Goal: Information Seeking & Learning: Learn about a topic

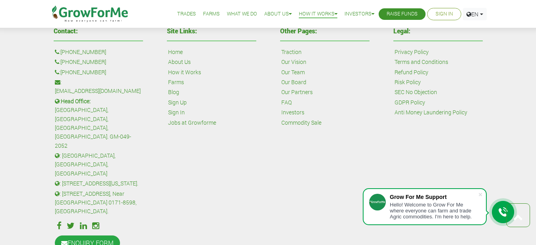
scroll to position [567, 0]
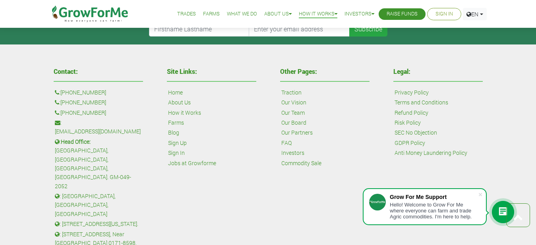
click at [180, 112] on link "How it Works" at bounding box center [184, 112] width 33 height 9
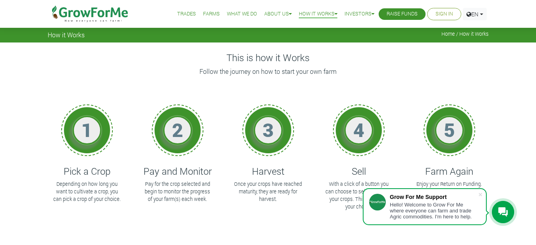
click at [164, 151] on div "2" at bounding box center [178, 130] width 52 height 52
click at [185, 133] on h1 "2" at bounding box center [178, 129] width 24 height 23
click at [172, 177] on h4 "Pay and Monitor" at bounding box center [177, 172] width 71 height 12
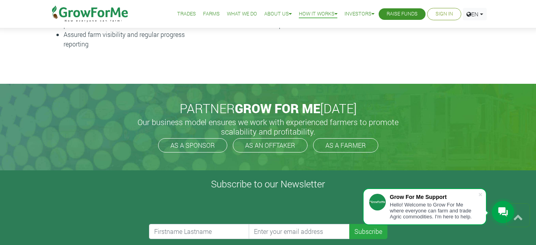
scroll to position [405, 0]
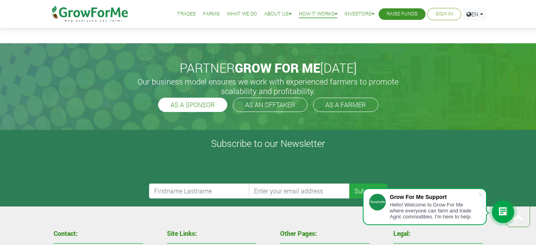
click at [205, 102] on link "AS A SPONSOR" at bounding box center [192, 105] width 69 height 14
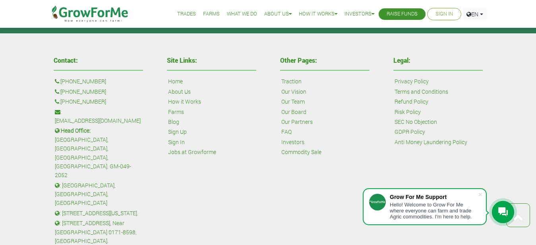
scroll to position [567, 0]
click at [288, 132] on link "FAQ" at bounding box center [286, 131] width 10 height 9
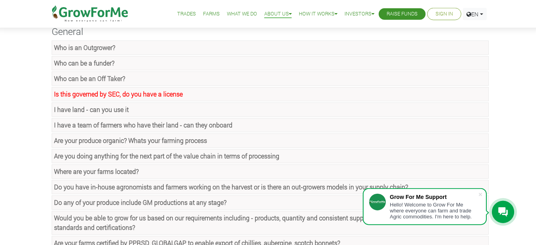
scroll to position [41, 0]
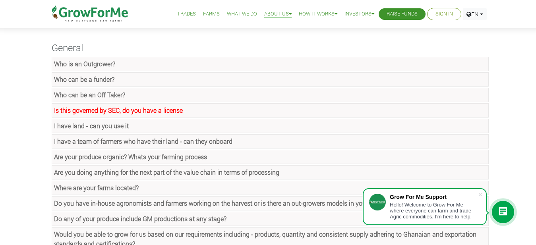
click at [88, 79] on strong "Who can be a funder?" at bounding box center [84, 79] width 60 height 8
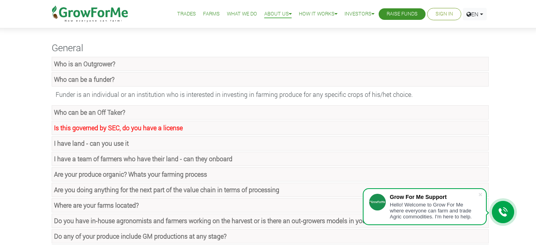
click at [88, 79] on strong "Who can be a funder?" at bounding box center [84, 79] width 60 height 8
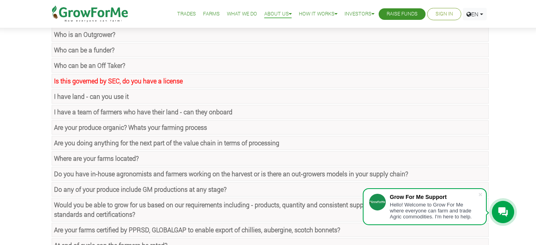
scroll to position [81, 0]
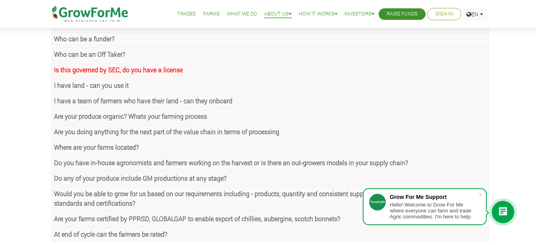
click at [144, 70] on strong "Is this governed by SEC, do you have a license" at bounding box center [118, 70] width 129 height 8
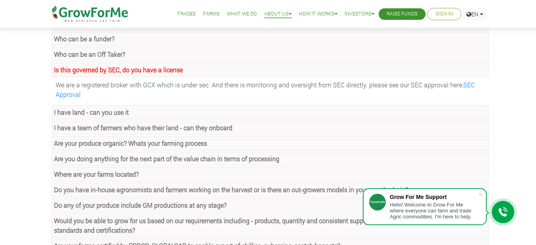
click at [144, 70] on strong "Is this governed by SEC, do you have a license" at bounding box center [118, 70] width 129 height 8
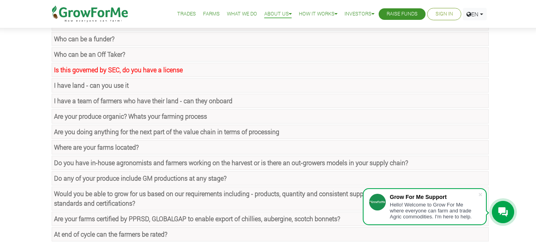
click at [166, 86] on link "I have land - can you use it" at bounding box center [270, 85] width 437 height 14
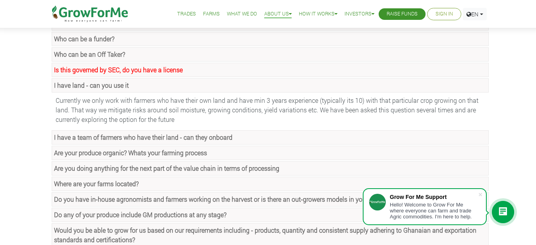
click at [166, 86] on link "I have land - can you use it" at bounding box center [270, 85] width 437 height 14
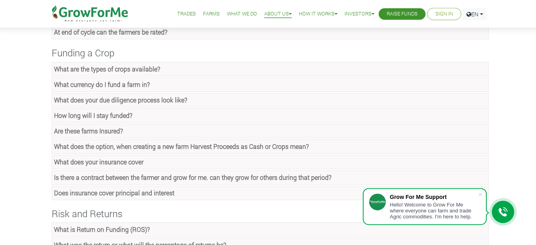
scroll to position [284, 0]
click at [129, 64] on link "What are the types of crops available?" at bounding box center [270, 69] width 437 height 14
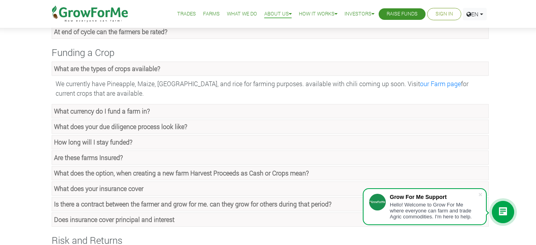
click at [129, 64] on link "What are the types of crops available?" at bounding box center [270, 69] width 437 height 14
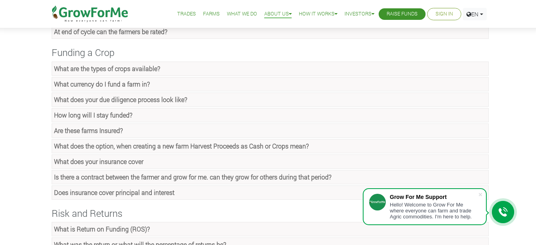
click at [123, 82] on strong "What currency do I fund a farm in?" at bounding box center [102, 84] width 96 height 8
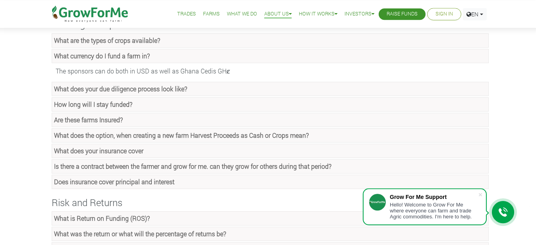
scroll to position [324, 0]
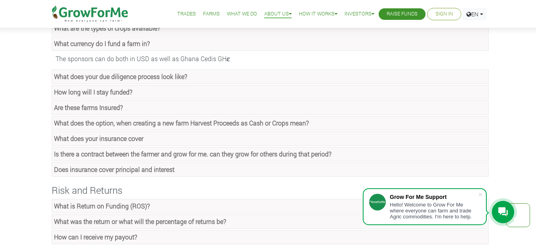
click at [140, 73] on strong "What does your due diligence process look like?" at bounding box center [120, 76] width 133 height 8
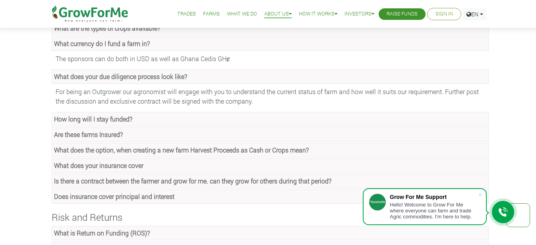
click at [131, 78] on strong "What does your due diligence process look like?" at bounding box center [120, 76] width 133 height 8
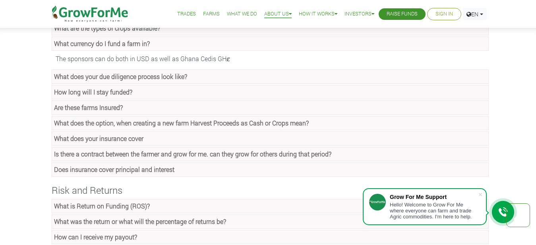
click at [130, 91] on strong "How long will I stay funded?" at bounding box center [93, 92] width 78 height 8
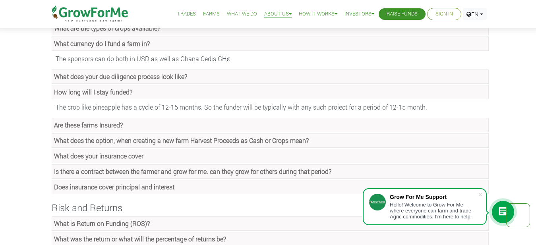
drag, startPoint x: 321, startPoint y: 107, endPoint x: 422, endPoint y: 100, distance: 101.5
click at [422, 100] on li "How long will I stay funded? The crop like pineapple has a cycle of 12-15 month…" at bounding box center [268, 99] width 441 height 29
click at [105, 90] on strong "How long will I stay funded?" at bounding box center [93, 92] width 78 height 8
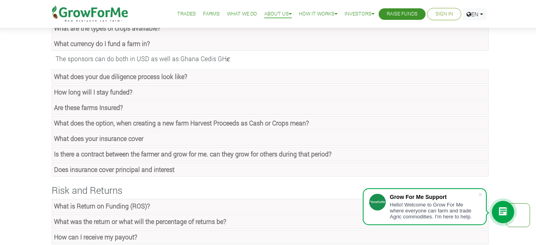
click at [106, 104] on strong "Are these farms Insured?" at bounding box center [88, 107] width 69 height 8
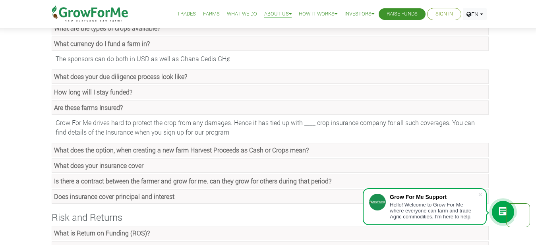
click at [113, 106] on strong "Are these farms Insured?" at bounding box center [88, 107] width 69 height 8
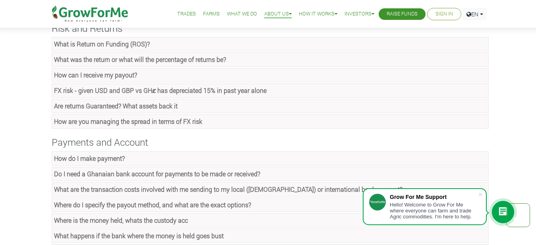
scroll to position [446, 0]
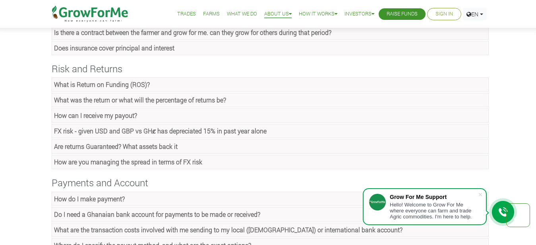
click at [121, 83] on strong "What is Return on Funding (ROS)?" at bounding box center [102, 84] width 96 height 8
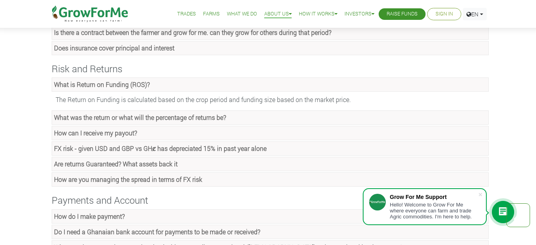
click at [121, 83] on strong "What is Return on Funding (ROS)?" at bounding box center [102, 84] width 96 height 8
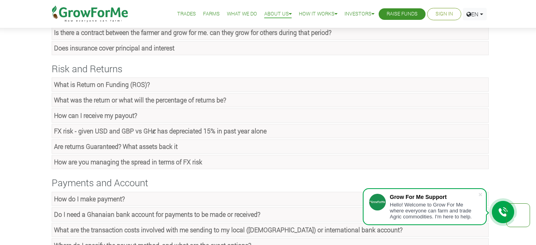
click at [137, 103] on strong "What was the return or what will the percentage of returns be?" at bounding box center [140, 100] width 172 height 8
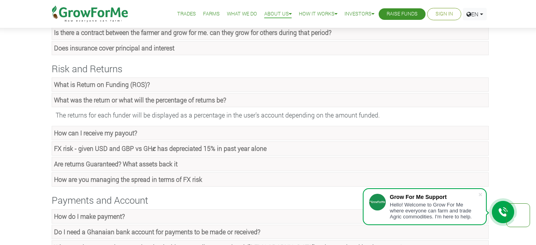
click at [137, 103] on strong "What was the return or what will the percentage of returns be?" at bounding box center [140, 100] width 172 height 8
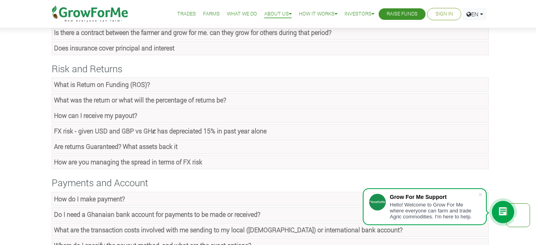
click at [135, 117] on strong "How can I receive my payout?" at bounding box center [95, 115] width 83 height 8
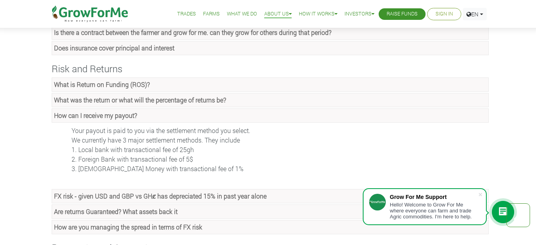
click at [133, 112] on strong "How can I receive my payout?" at bounding box center [95, 115] width 83 height 8
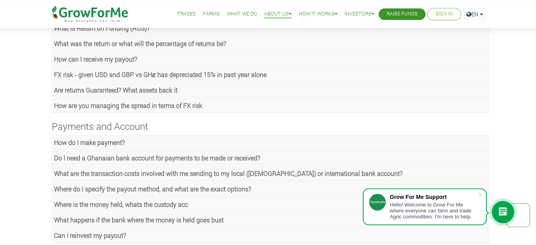
scroll to position [486, 0]
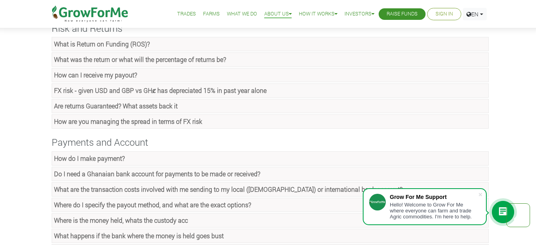
click at [173, 89] on strong "FX risk - given USD and GBP vs GHȼ has depreciated 15% in past year alone" at bounding box center [160, 90] width 212 height 8
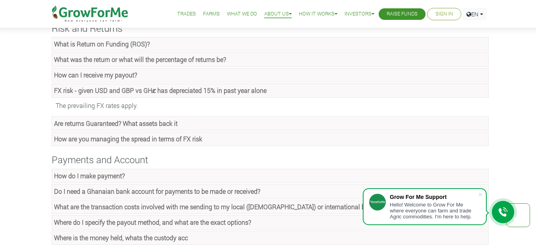
click at [173, 89] on strong "FX risk - given USD and GBP vs GHȼ has depreciated 15% in past year alone" at bounding box center [160, 90] width 212 height 8
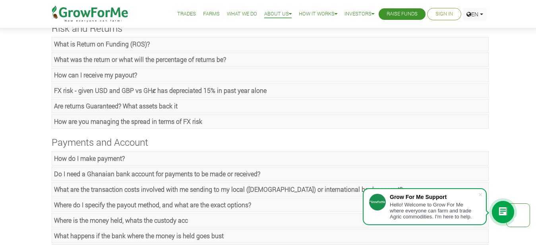
click at [168, 95] on link "FX risk - given USD and GBP vs GHȼ has depreciated 15% in past year alone" at bounding box center [270, 90] width 437 height 14
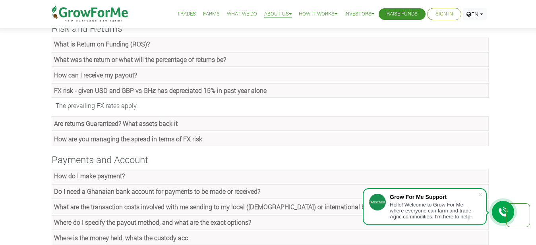
click at [168, 95] on link "FX risk - given USD and GBP vs GHȼ has depreciated 15% in past year alone" at bounding box center [270, 90] width 437 height 14
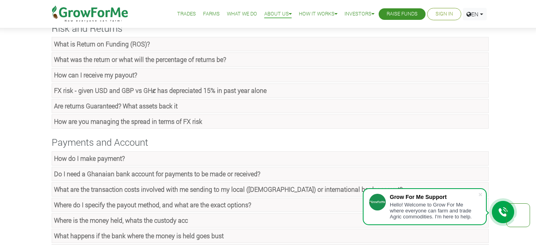
click at [168, 106] on strong "Are returns Guaranteed? What assets back it" at bounding box center [116, 106] width 124 height 8
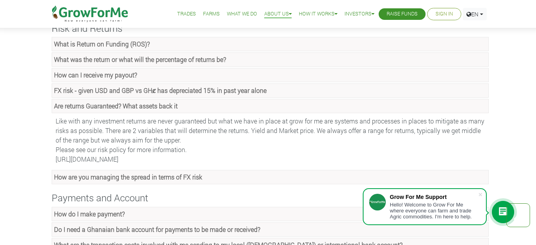
click at [168, 106] on strong "Are returns Guaranteed? What assets back it" at bounding box center [116, 106] width 124 height 8
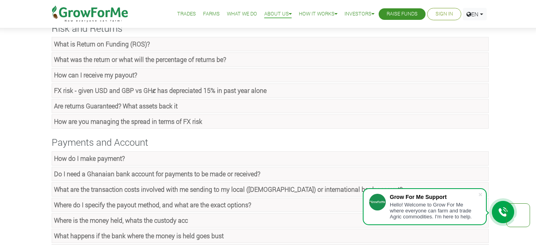
click at [156, 119] on strong "How are you managing the spread in terms of FX risk" at bounding box center [128, 121] width 148 height 8
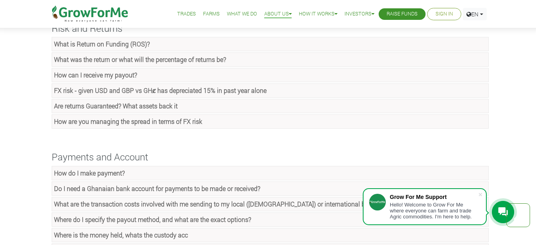
click at [196, 124] on strong "How are you managing the spread in terms of FX risk" at bounding box center [128, 121] width 148 height 8
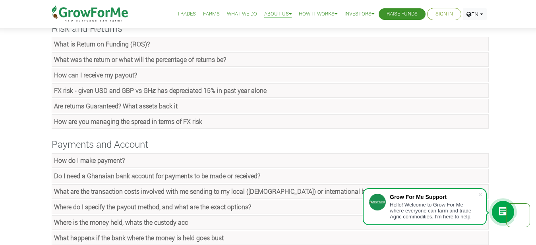
click at [196, 124] on strong "How are you managing the spread in terms of FX risk" at bounding box center [128, 121] width 148 height 8
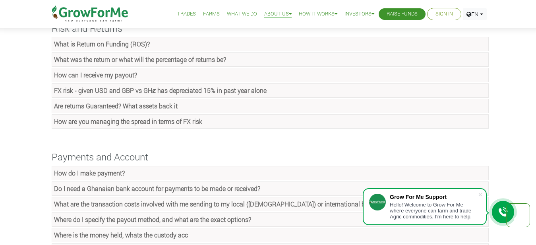
click at [196, 124] on strong "How are you managing the spread in terms of FX risk" at bounding box center [128, 121] width 148 height 8
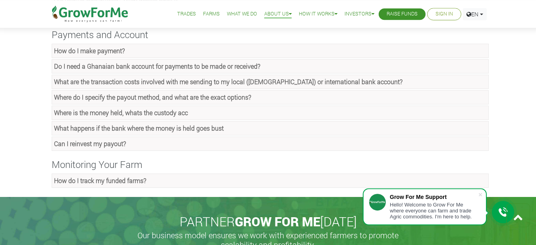
scroll to position [608, 0]
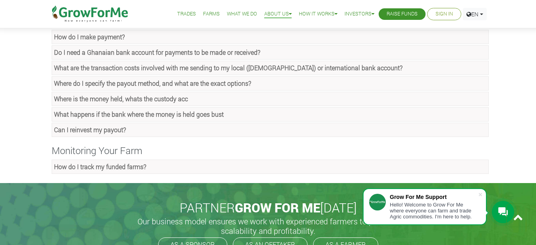
click at [146, 164] on strong "How do I track my funded farms?" at bounding box center [100, 166] width 92 height 8
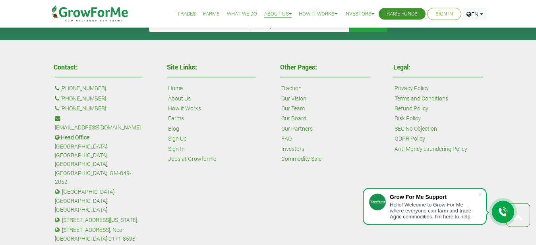
scroll to position [908, 0]
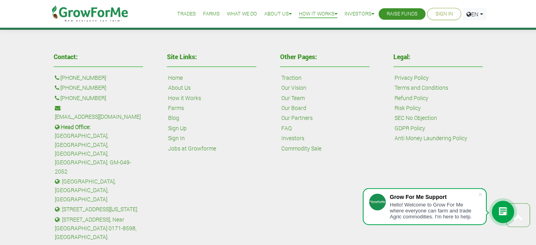
scroll to position [567, 0]
